Goal: Transaction & Acquisition: Purchase product/service

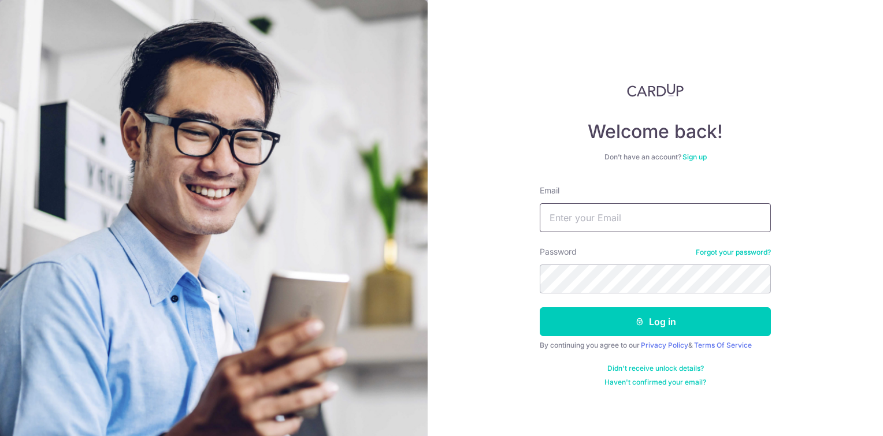
click at [579, 220] on input "Email" at bounding box center [655, 217] width 231 height 29
type input "[PERSON_NAME][EMAIL_ADDRESS][PERSON_NAME][DOMAIN_NAME]"
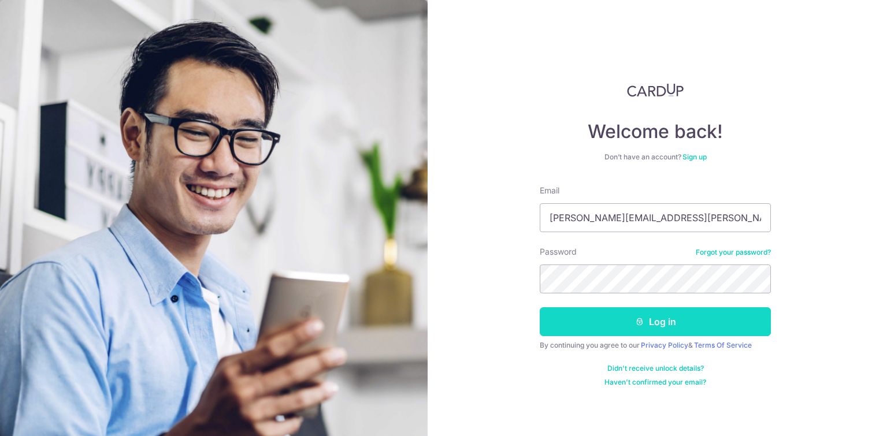
click at [645, 330] on button "Log in" at bounding box center [655, 321] width 231 height 29
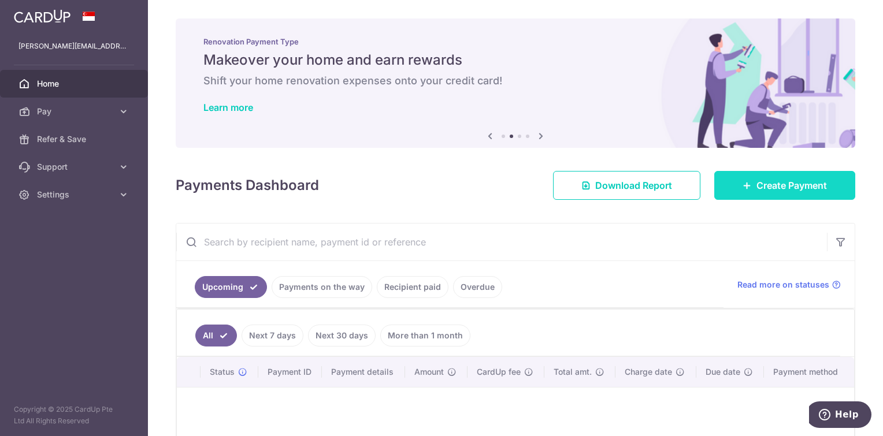
click at [761, 192] on link "Create Payment" at bounding box center [784, 185] width 141 height 29
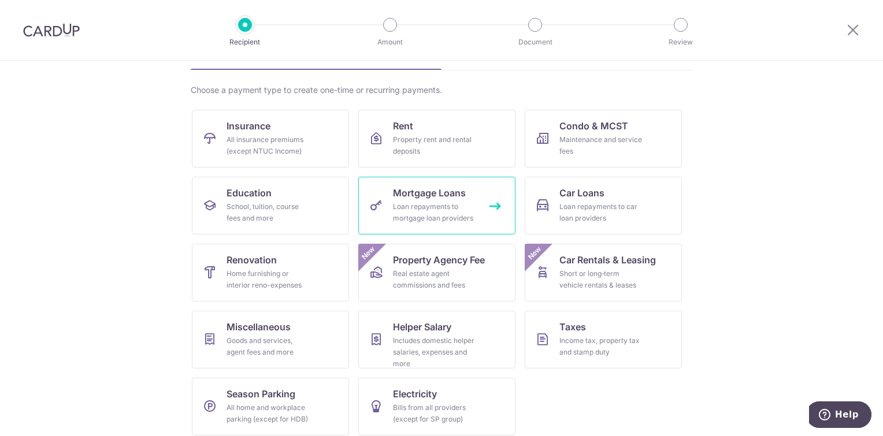
scroll to position [80, 0]
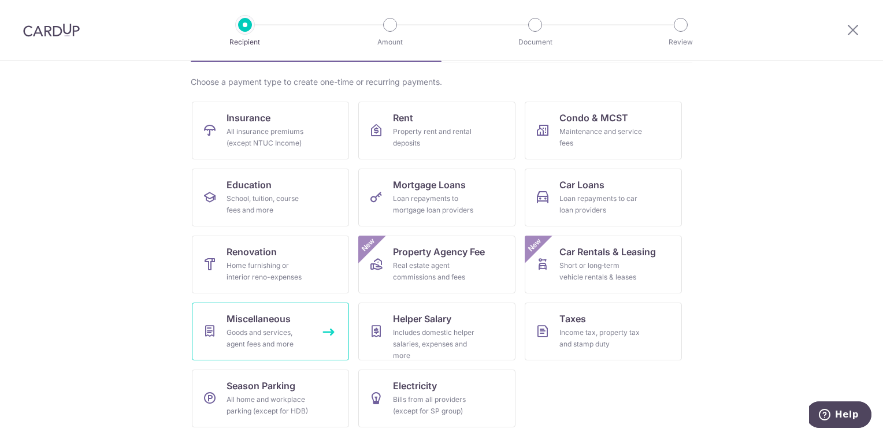
click at [264, 331] on div "Goods and services, agent fees and more" at bounding box center [268, 338] width 83 height 23
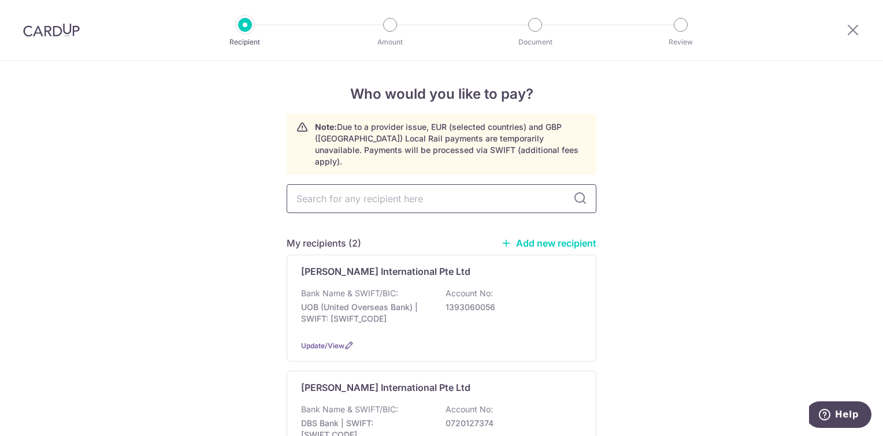
click at [537, 187] on input "text" at bounding box center [442, 198] width 310 height 29
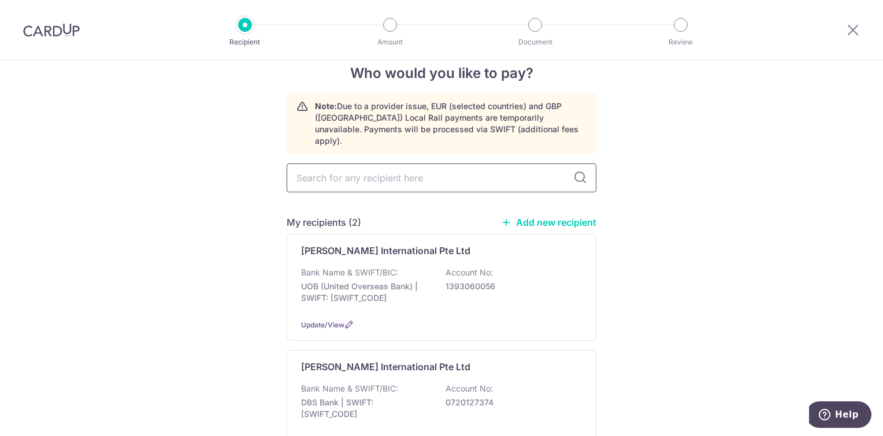
scroll to position [58, 0]
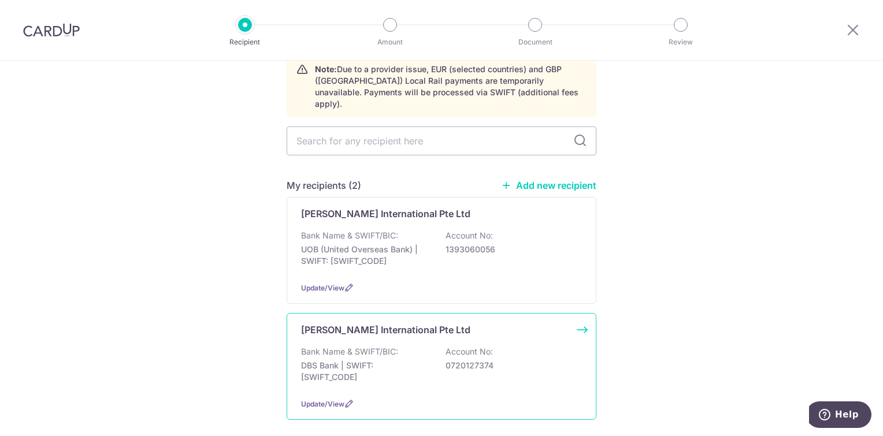
click at [408, 346] on div "Bank Name & SWIFT/BIC: DBS Bank | SWIFT: DBSSSGSGXXX Account No: 0720127374" at bounding box center [441, 367] width 281 height 43
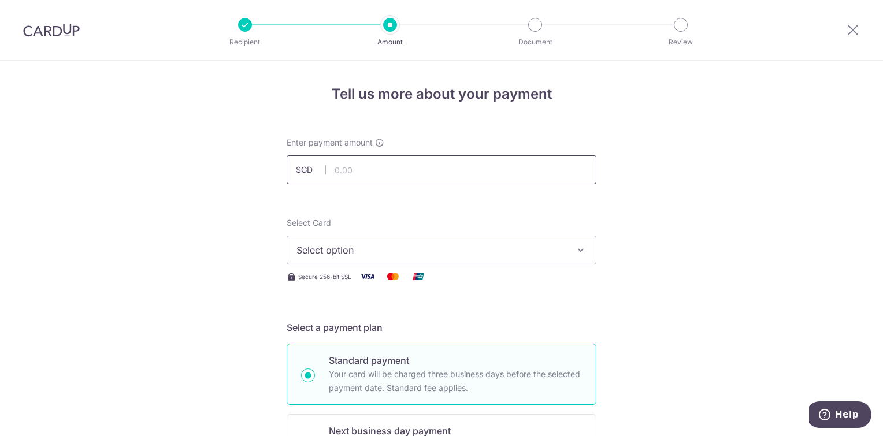
click at [380, 171] on input "text" at bounding box center [442, 169] width 310 height 29
click at [429, 253] on span "Select option" at bounding box center [430, 250] width 269 height 14
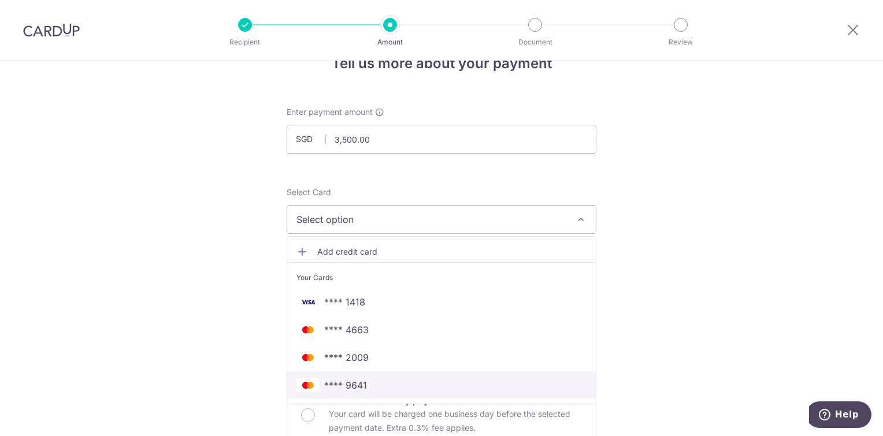
scroll to position [58, 0]
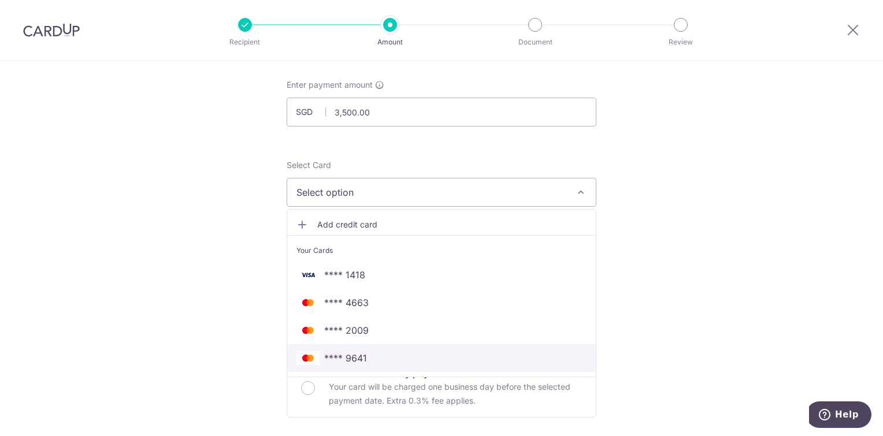
click at [384, 357] on span "**** 9641" at bounding box center [441, 358] width 290 height 14
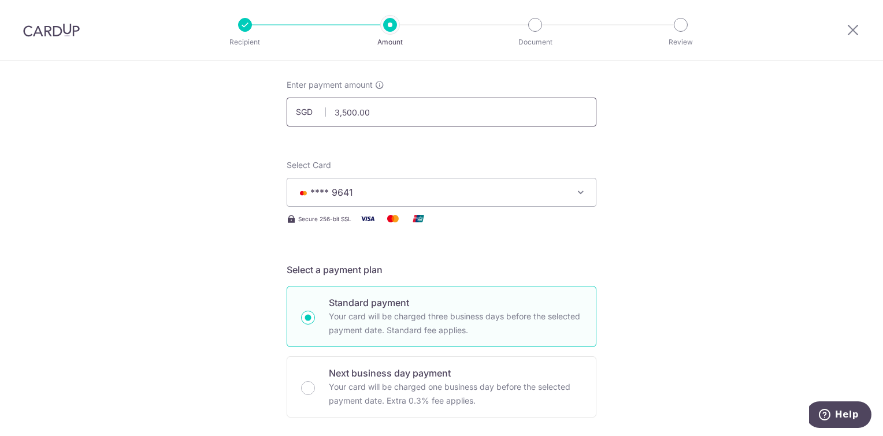
click at [407, 101] on input "3,500.00" at bounding box center [442, 112] width 310 height 29
type input "3"
type input "4000"
type input "4,000.00"
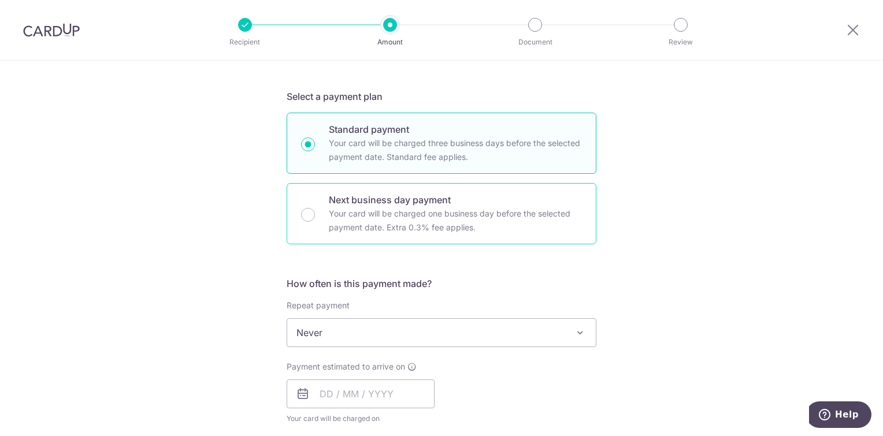
scroll to position [289, 0]
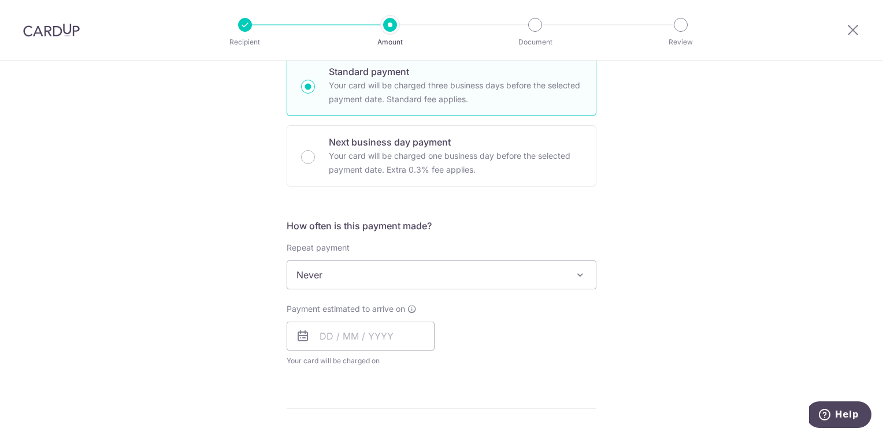
click at [439, 264] on span "Never" at bounding box center [441, 275] width 309 height 28
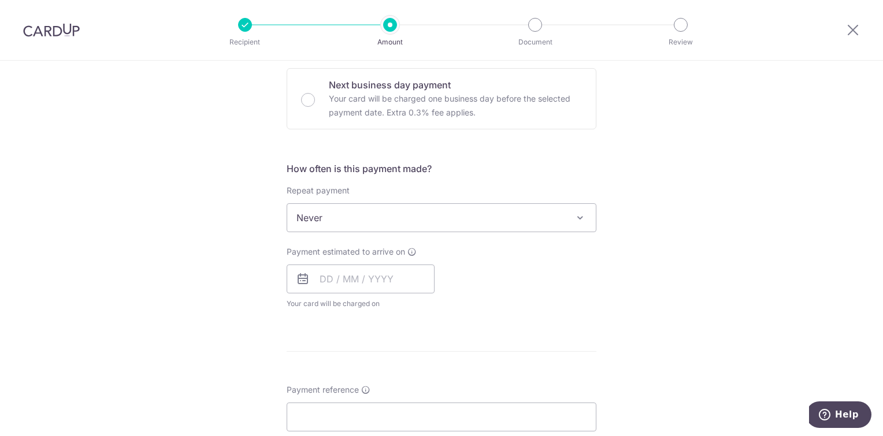
scroll to position [347, 0]
click at [354, 279] on input "text" at bounding box center [361, 278] width 148 height 29
drag, startPoint x: 400, startPoint y: 385, endPoint x: 516, endPoint y: 299, distance: 144.1
click at [400, 385] on link "11" at bounding box center [403, 383] width 18 height 18
type input "11/09/2025"
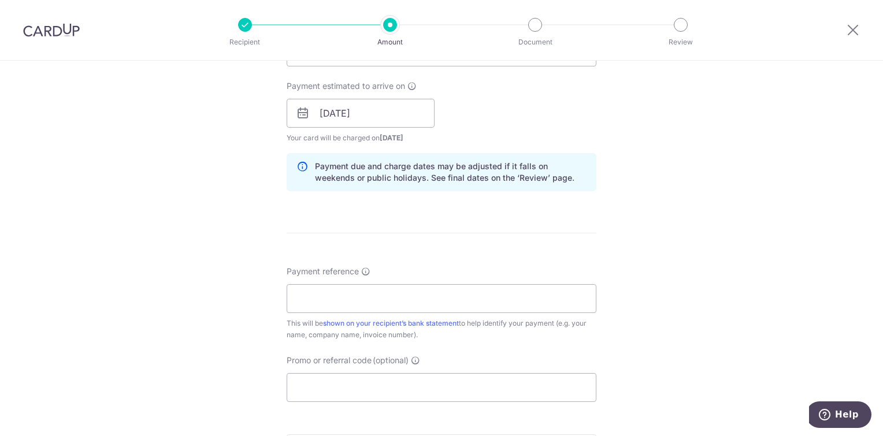
scroll to position [578, 0]
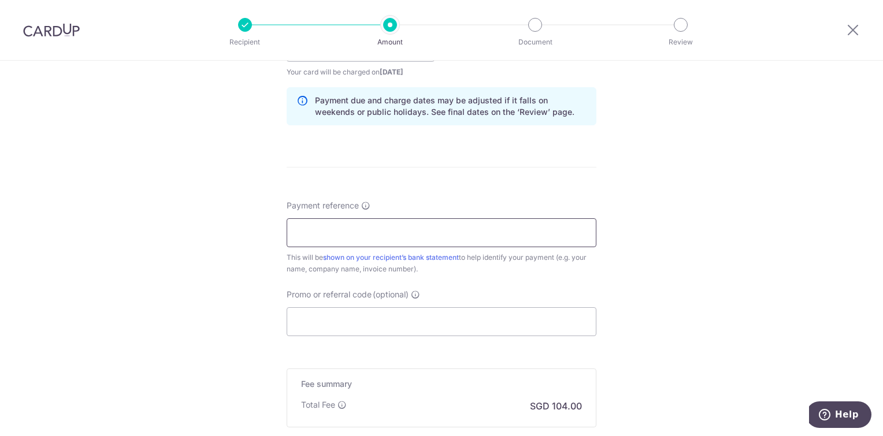
click at [388, 231] on input "Payment reference" at bounding box center [442, 232] width 310 height 29
type input "NA"
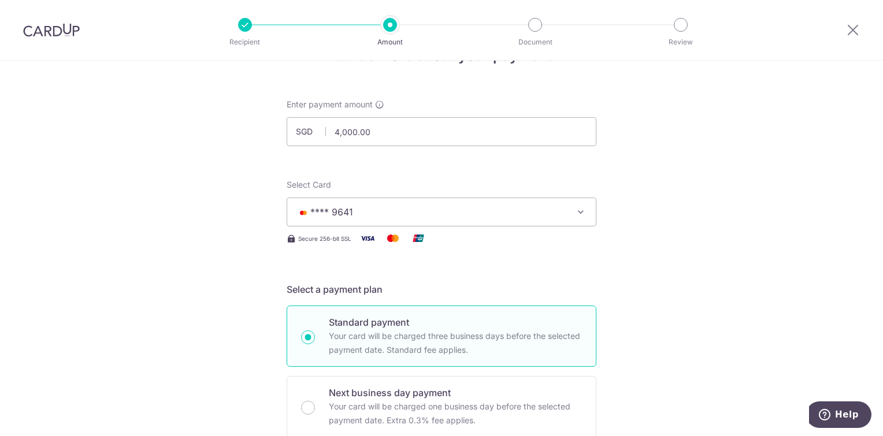
scroll to position [58, 0]
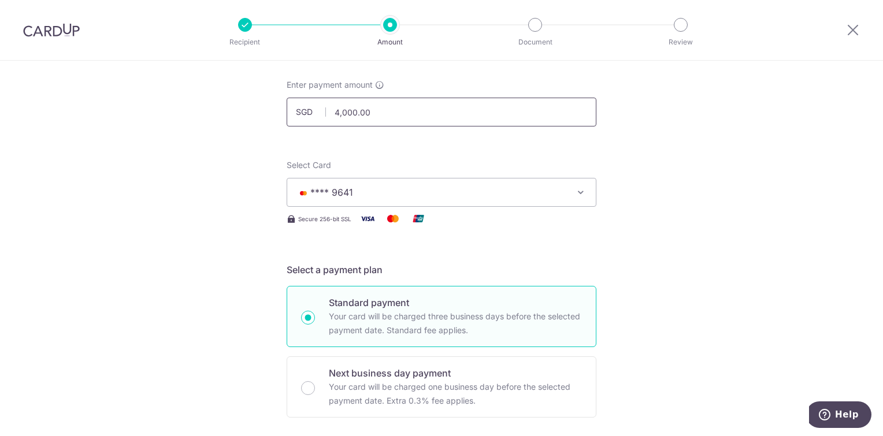
click at [386, 118] on input "4,000.00" at bounding box center [442, 112] width 310 height 29
type input "4"
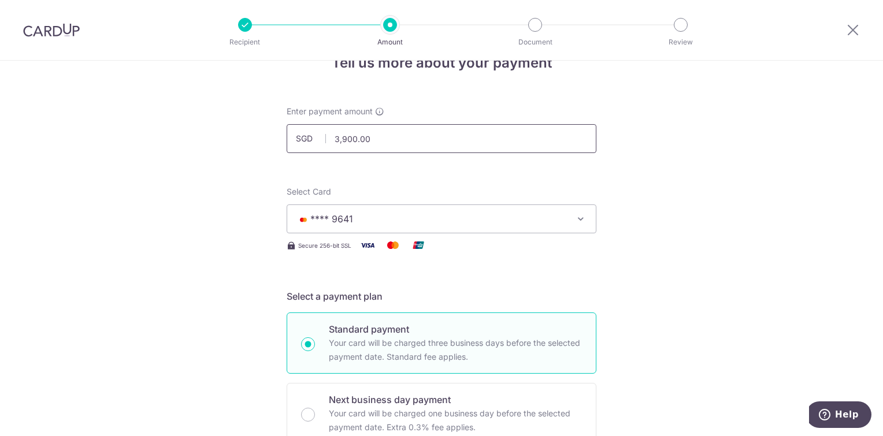
scroll to position [0, 0]
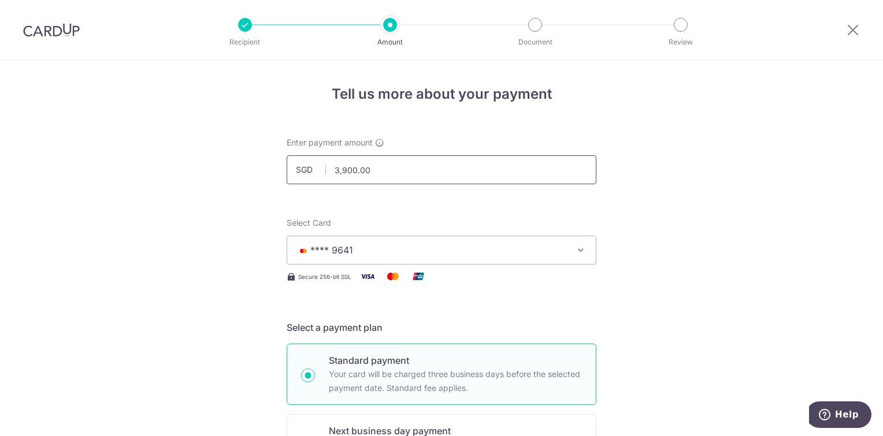
drag, startPoint x: 379, startPoint y: 172, endPoint x: 303, endPoint y: 175, distance: 75.8
click at [303, 175] on div "SGD 3,900.00 3900.00" at bounding box center [442, 169] width 310 height 29
type input "3,800.00"
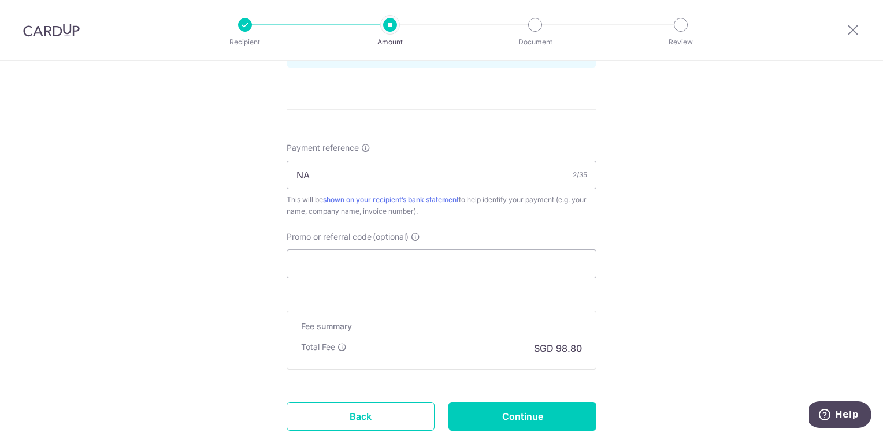
scroll to position [694, 0]
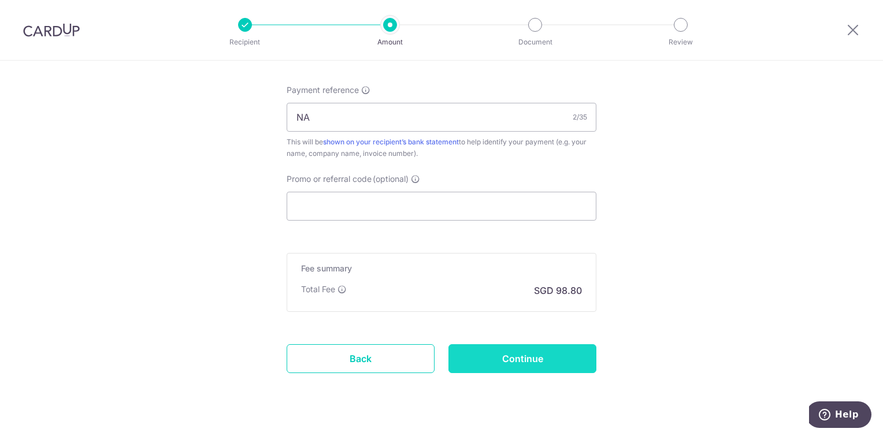
click at [498, 355] on input "Continue" at bounding box center [522, 358] width 148 height 29
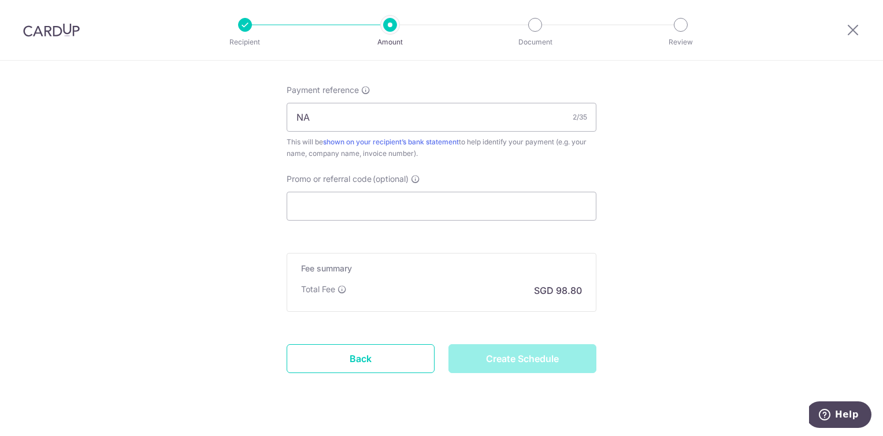
type input "Create Schedule"
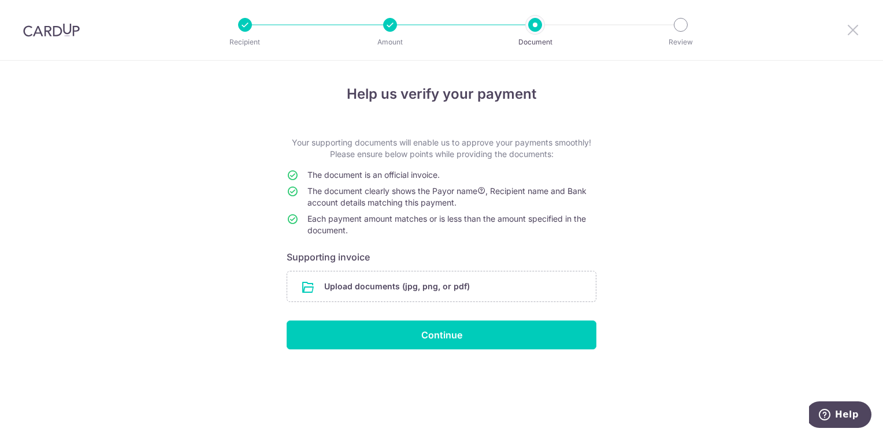
drag, startPoint x: 848, startPoint y: 30, endPoint x: 497, endPoint y: 45, distance: 351.7
click at [848, 30] on icon at bounding box center [853, 30] width 14 height 14
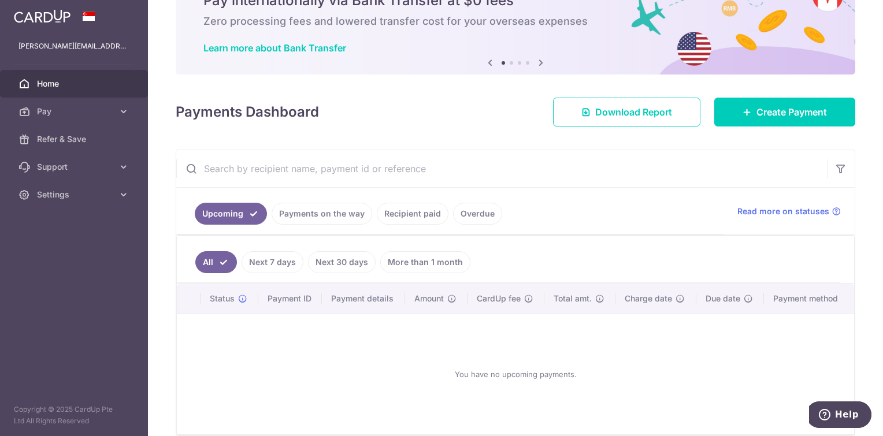
scroll to position [112, 0]
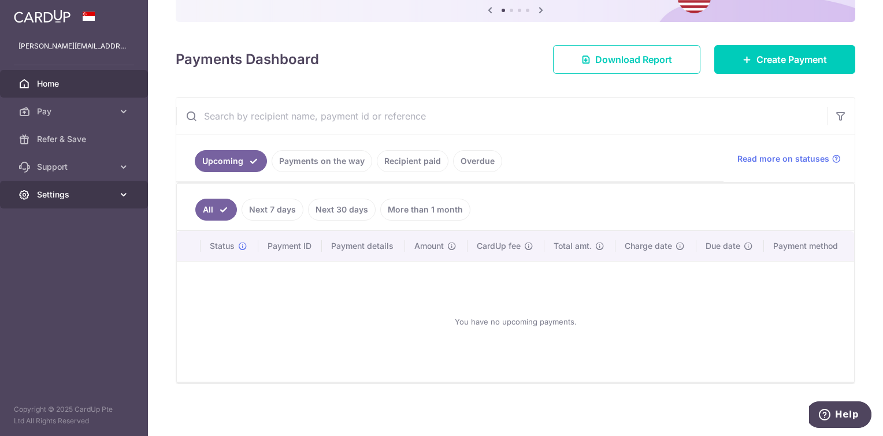
click at [66, 198] on span "Settings" at bounding box center [75, 195] width 76 height 12
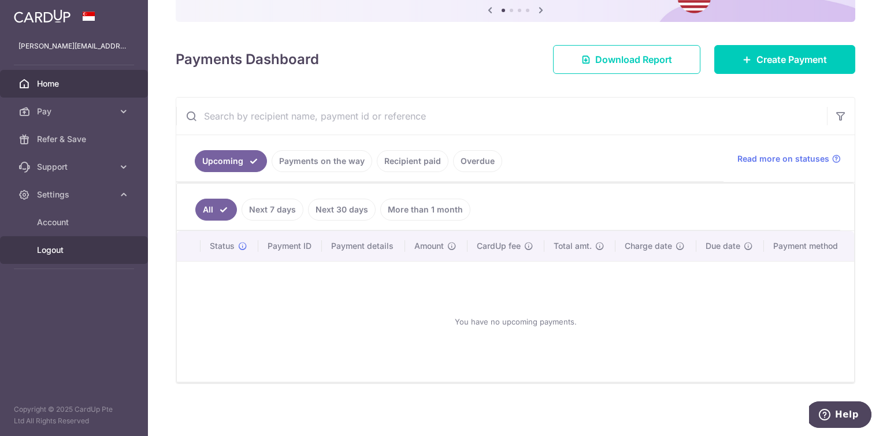
click at [60, 251] on span "Logout" at bounding box center [75, 250] width 76 height 12
